Goal: Navigation & Orientation: Find specific page/section

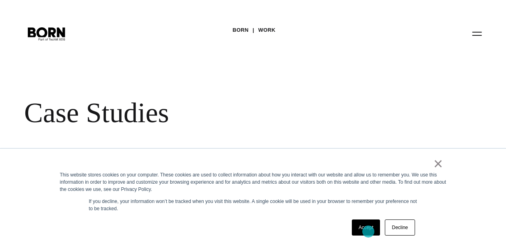
click at [368, 232] on link "Accept" at bounding box center [366, 228] width 29 height 16
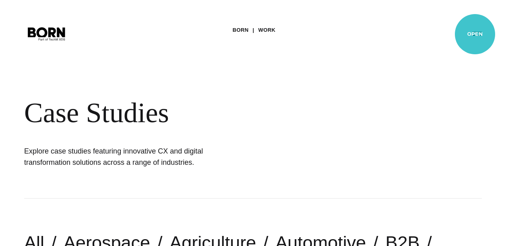
click at [475, 34] on button "Primary Menu" at bounding box center [476, 33] width 19 height 17
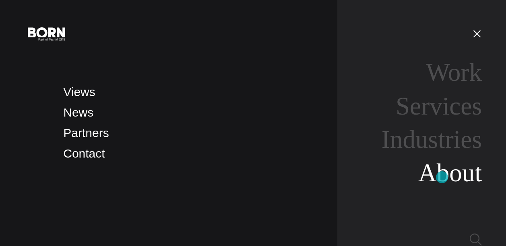
click at [441, 178] on link "About" at bounding box center [450, 173] width 64 height 28
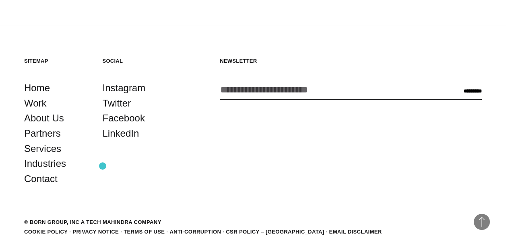
scroll to position [2392, 0]
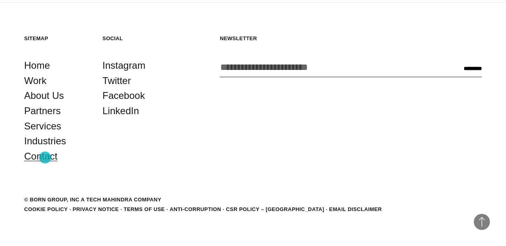
click at [45, 158] on link "Contact" at bounding box center [40, 156] width 33 height 15
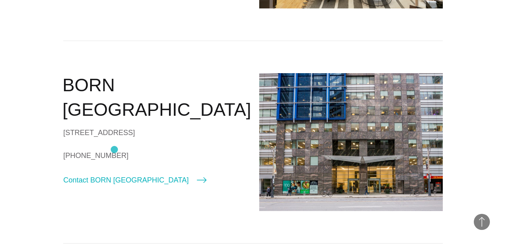
scroll to position [429, 0]
